Goal: Check status: Check status

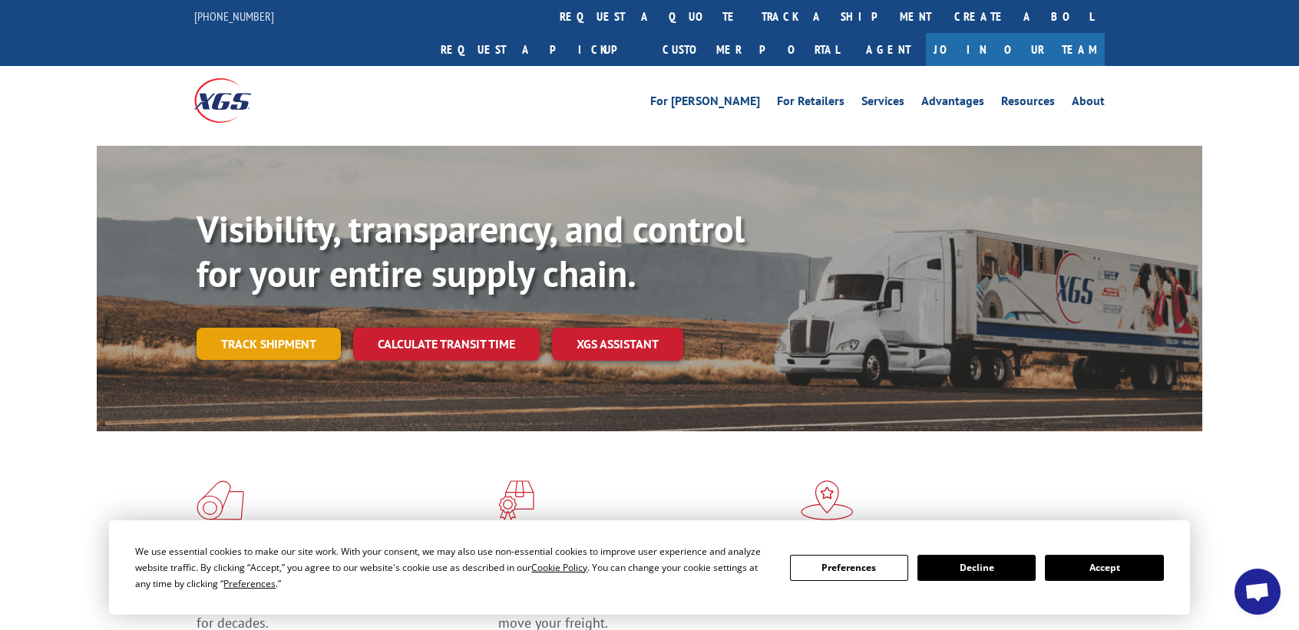
click at [255, 328] on link "Track shipment" at bounding box center [268, 344] width 144 height 32
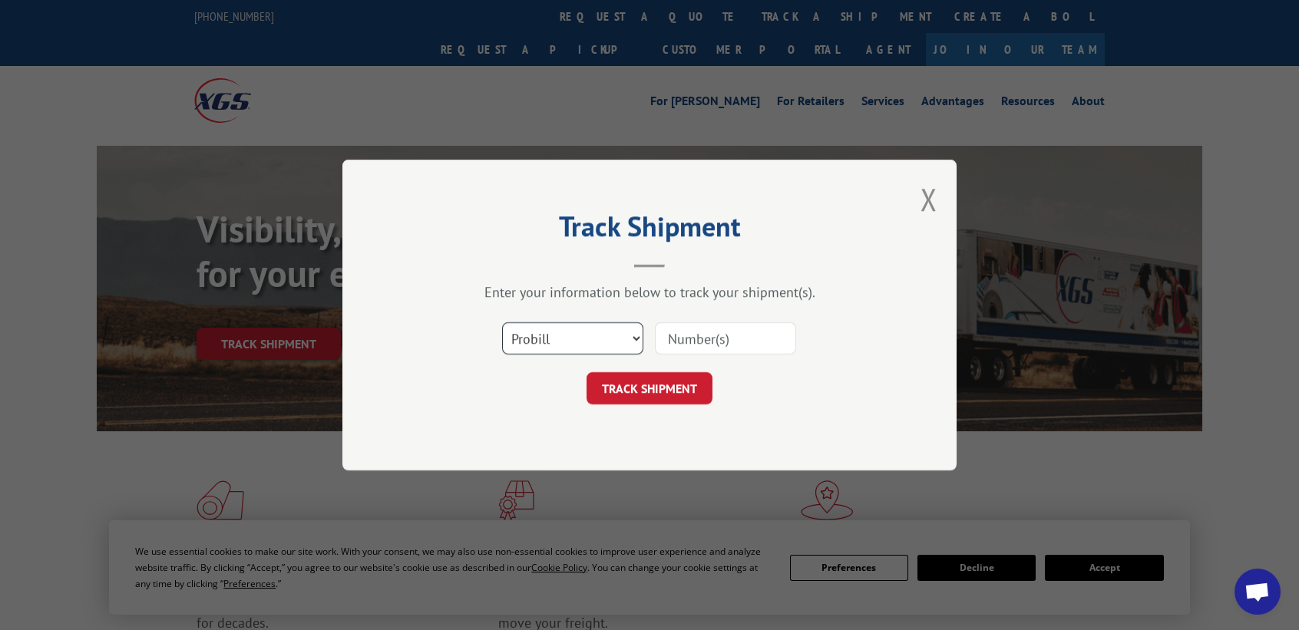
click at [636, 336] on select "Select category... Probill BOL PO" at bounding box center [572, 338] width 141 height 32
select select "bol"
click at [502, 322] on select "Select category... Probill BOL PO" at bounding box center [572, 338] width 141 height 32
click at [639, 338] on input at bounding box center [725, 338] width 141 height 32
type input "i"
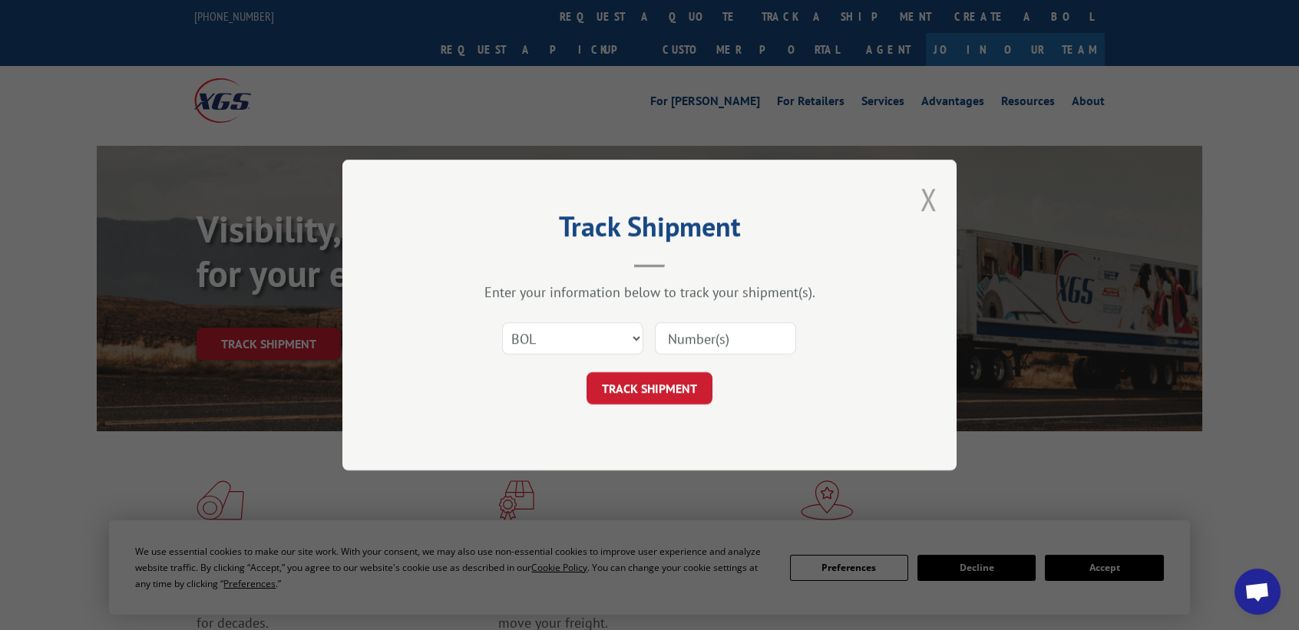
click at [639, 201] on button "Close modal" at bounding box center [928, 199] width 17 height 41
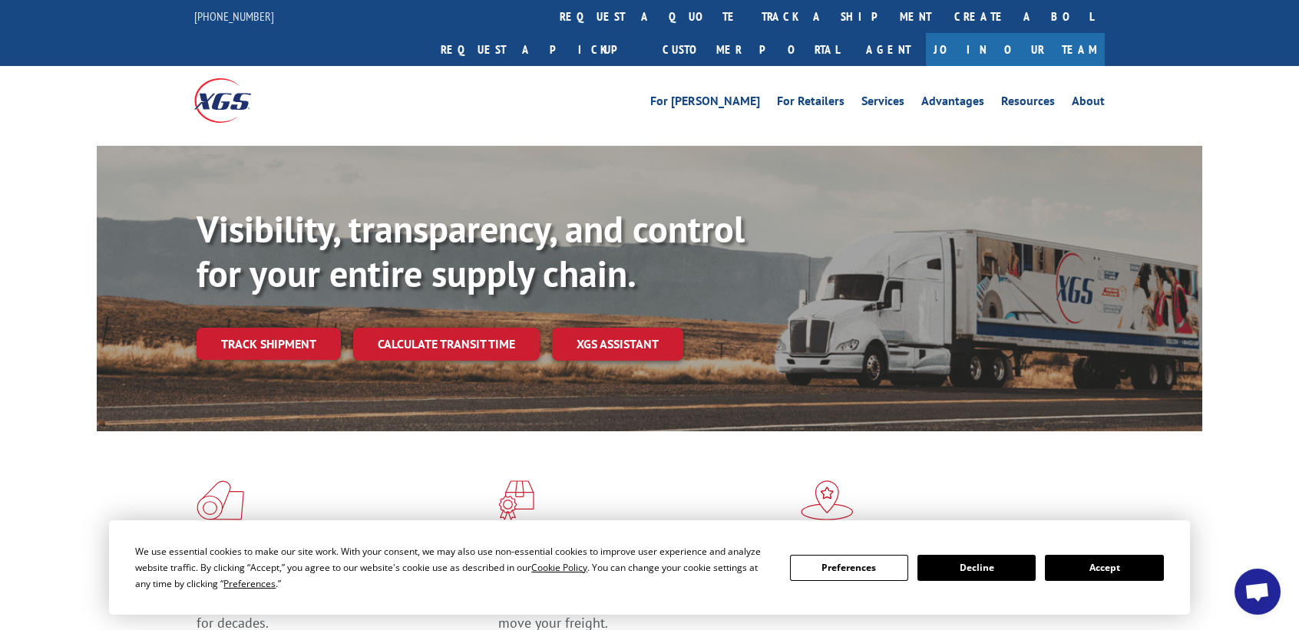
click at [639, 207] on div "Visibility, transparency, and control for your entire supply chain. Track shipm…" at bounding box center [698, 314] width 1005 height 214
